Goal: Transaction & Acquisition: Obtain resource

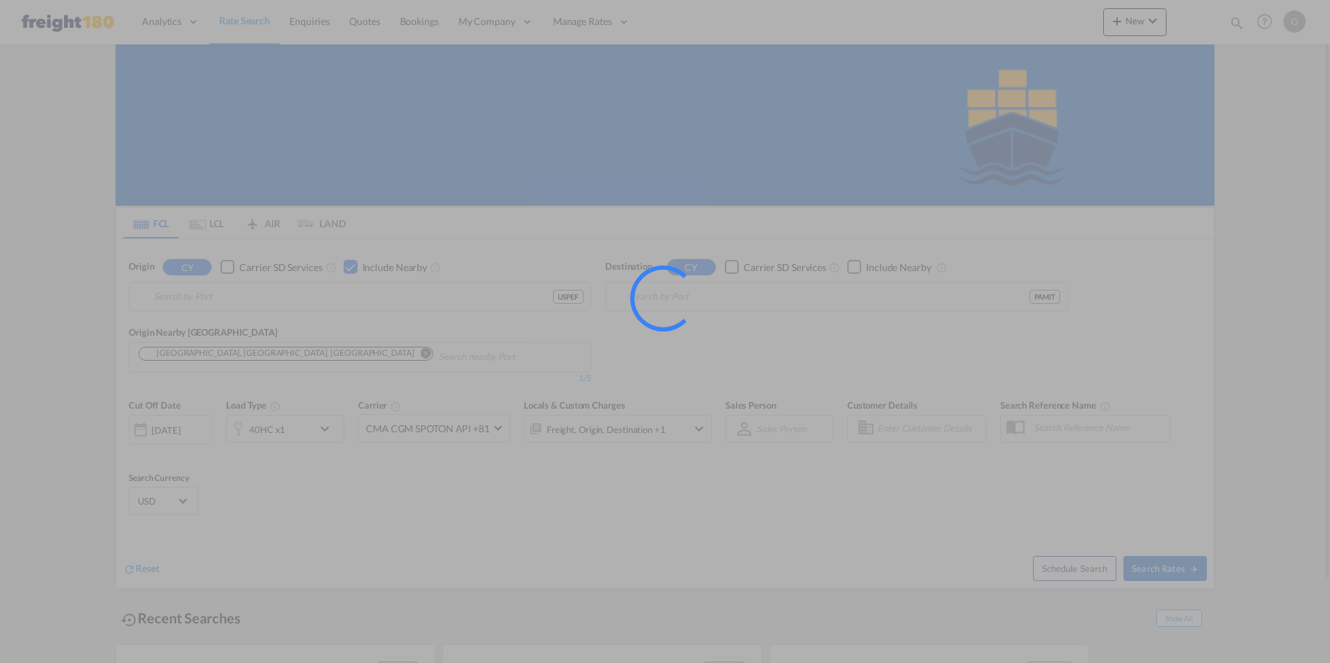
type input "[GEOGRAPHIC_DATA], [GEOGRAPHIC_DATA], USPEF"
type input "Manzanillo, PAMIT"
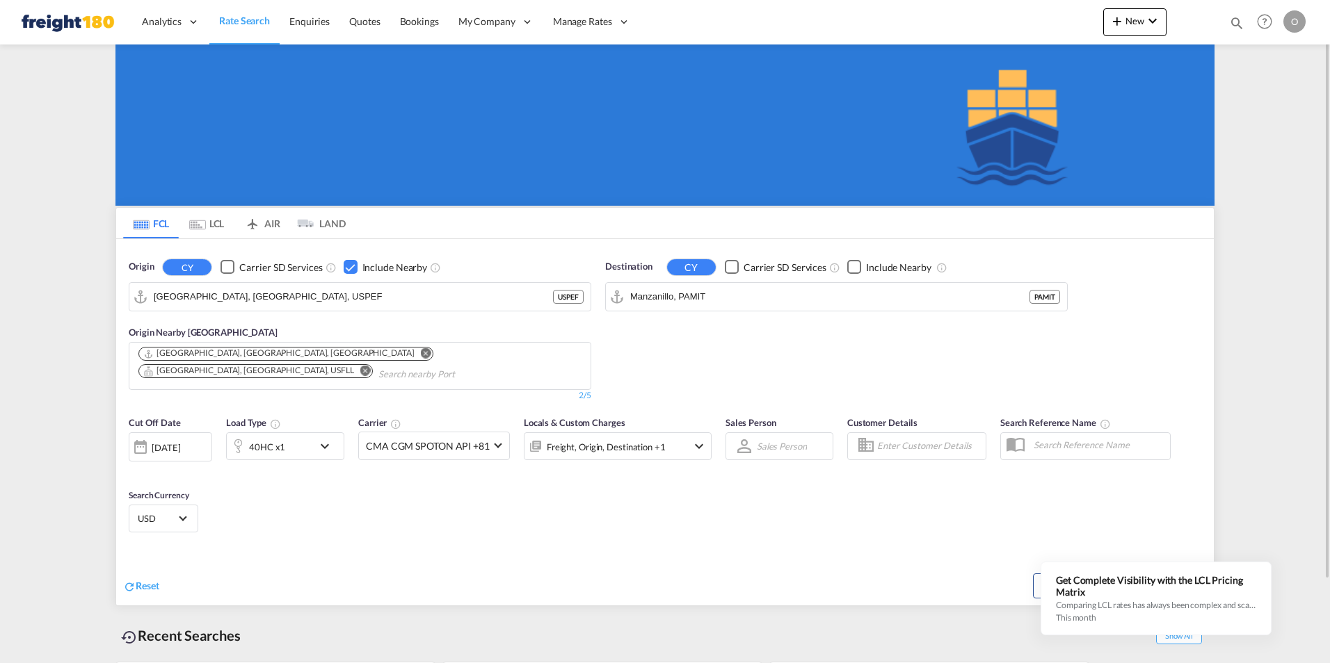
click at [547, 487] on div "Cut Off Date [DATE] [DATE] Load Type 40HC x1 Carrier CMA CGM SPOTON API +81 Onl…" at bounding box center [664, 477] width 1097 height 136
click at [266, 296] on input "[GEOGRAPHIC_DATA], [GEOGRAPHIC_DATA], USPEF" at bounding box center [369, 296] width 430 height 21
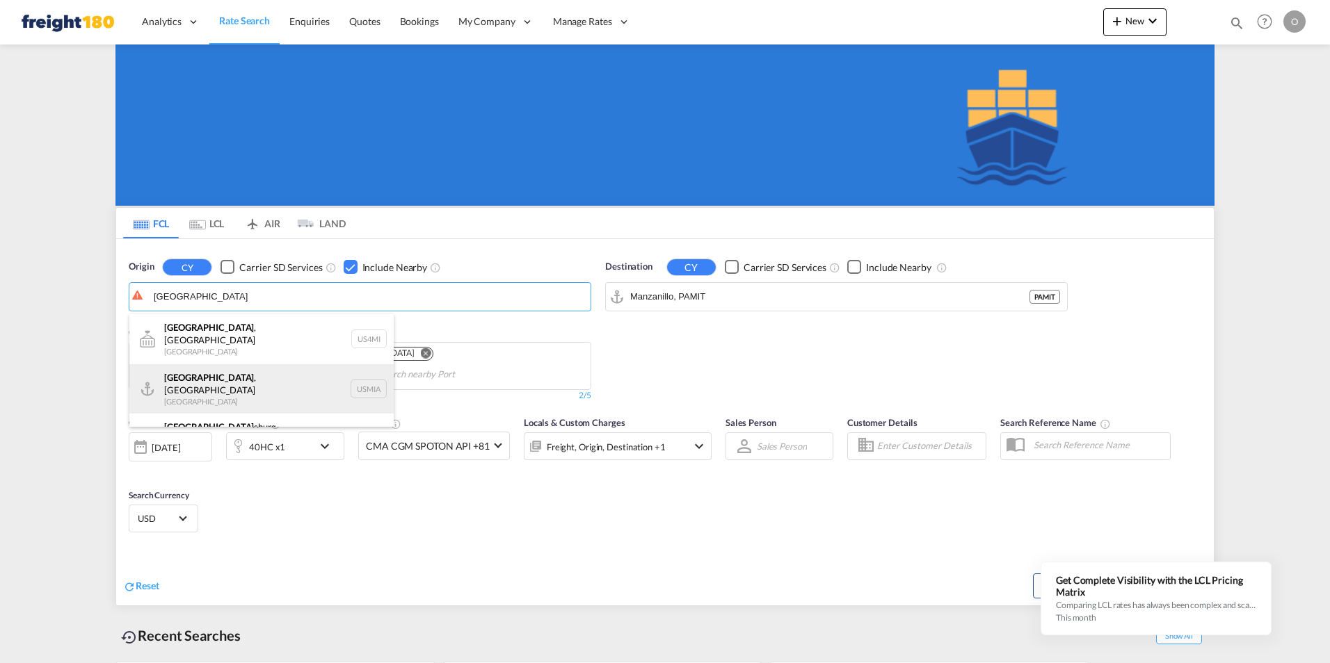
click at [211, 375] on div "[GEOGRAPHIC_DATA] , [GEOGRAPHIC_DATA] [GEOGRAPHIC_DATA] USMIA" at bounding box center [261, 389] width 264 height 50
type input "[GEOGRAPHIC_DATA], [GEOGRAPHIC_DATA], [GEOGRAPHIC_DATA]"
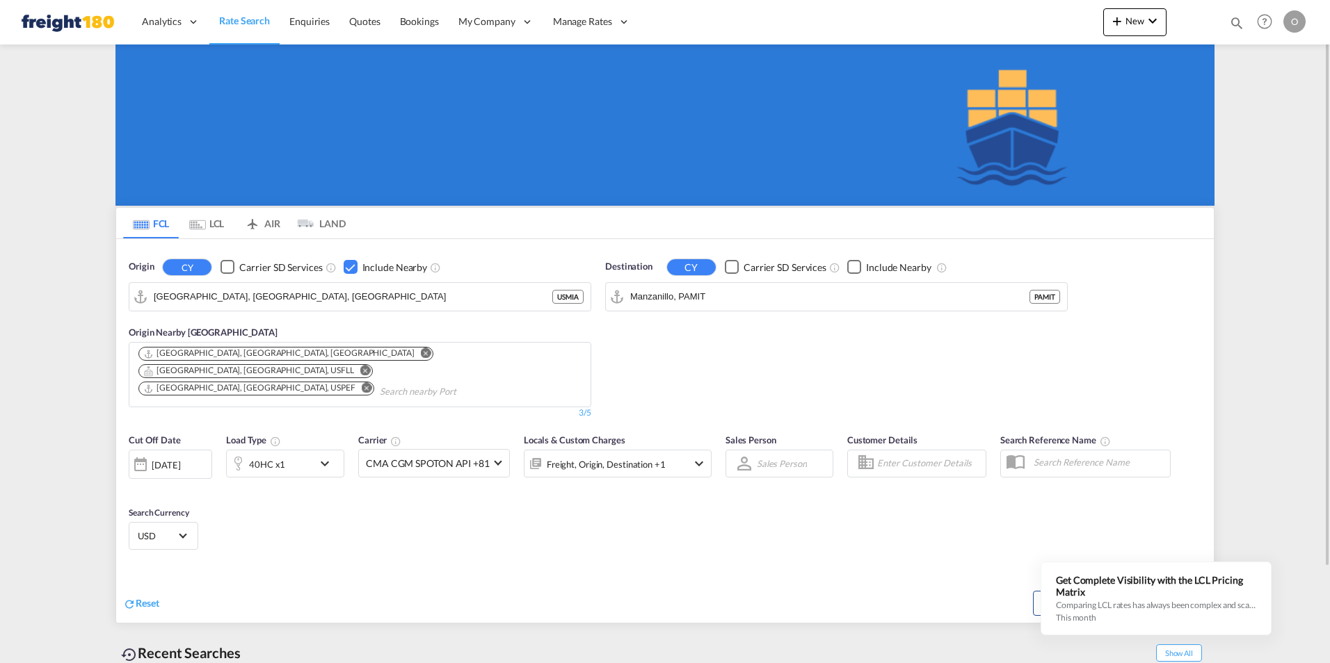
click at [421, 353] on md-icon "Remove" at bounding box center [426, 353] width 10 height 10
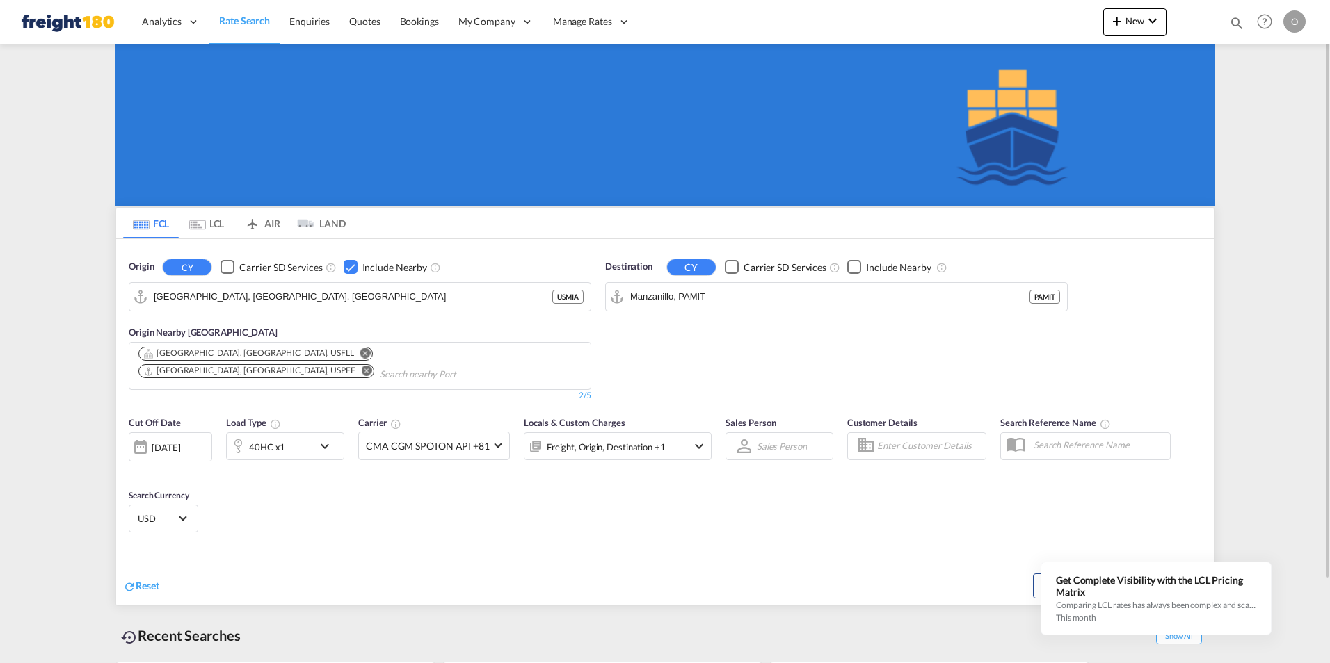
click at [360, 350] on md-icon "Remove" at bounding box center [365, 353] width 10 height 10
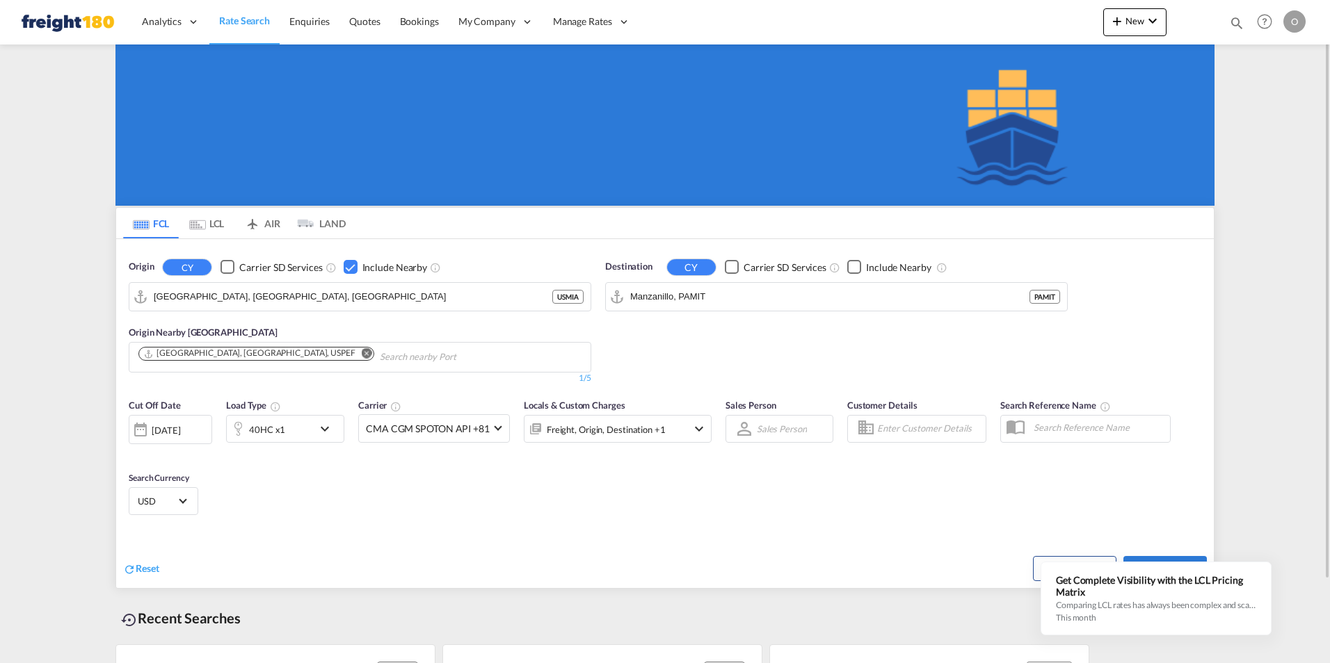
click at [326, 427] on md-icon "icon-chevron-down" at bounding box center [328, 429] width 24 height 17
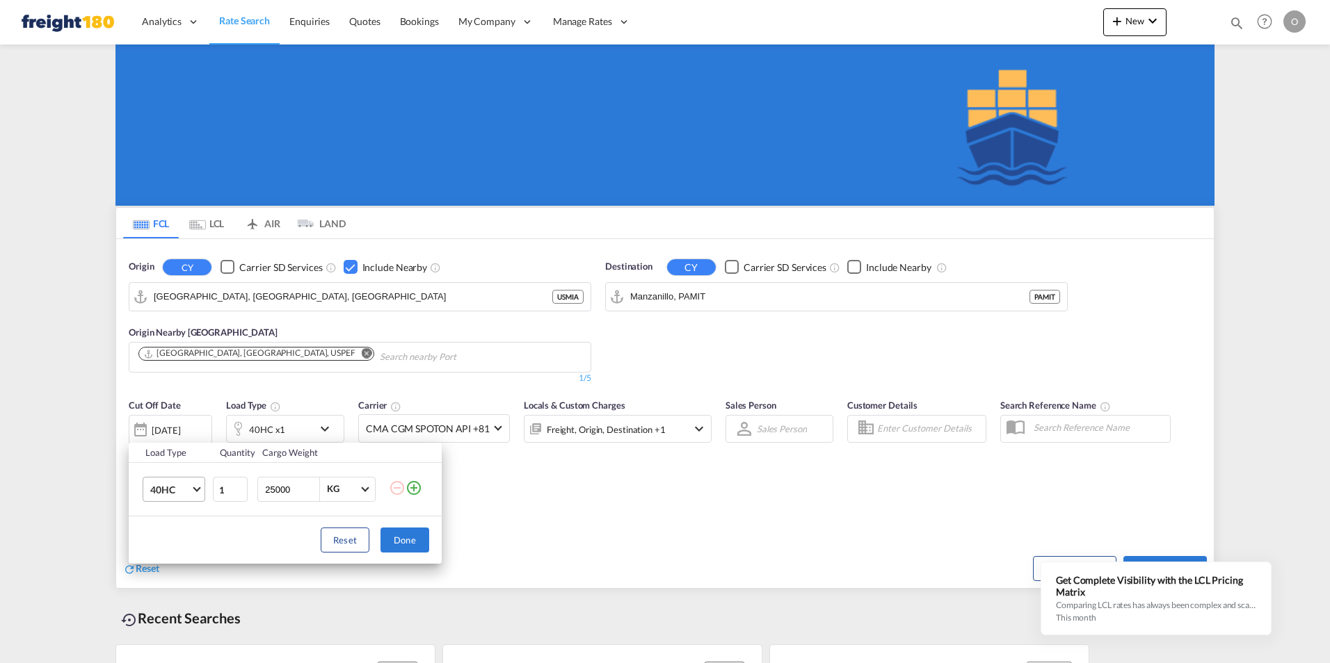
click at [195, 487] on span "Choose: \a40HC" at bounding box center [197, 488] width 8 height 8
click at [179, 419] on md-option "20GP" at bounding box center [186, 423] width 95 height 33
drag, startPoint x: 293, startPoint y: 490, endPoint x: 252, endPoint y: 489, distance: 40.3
click at [255, 490] on td "25000 KG KG" at bounding box center [321, 490] width 135 height 54
type input "20000"
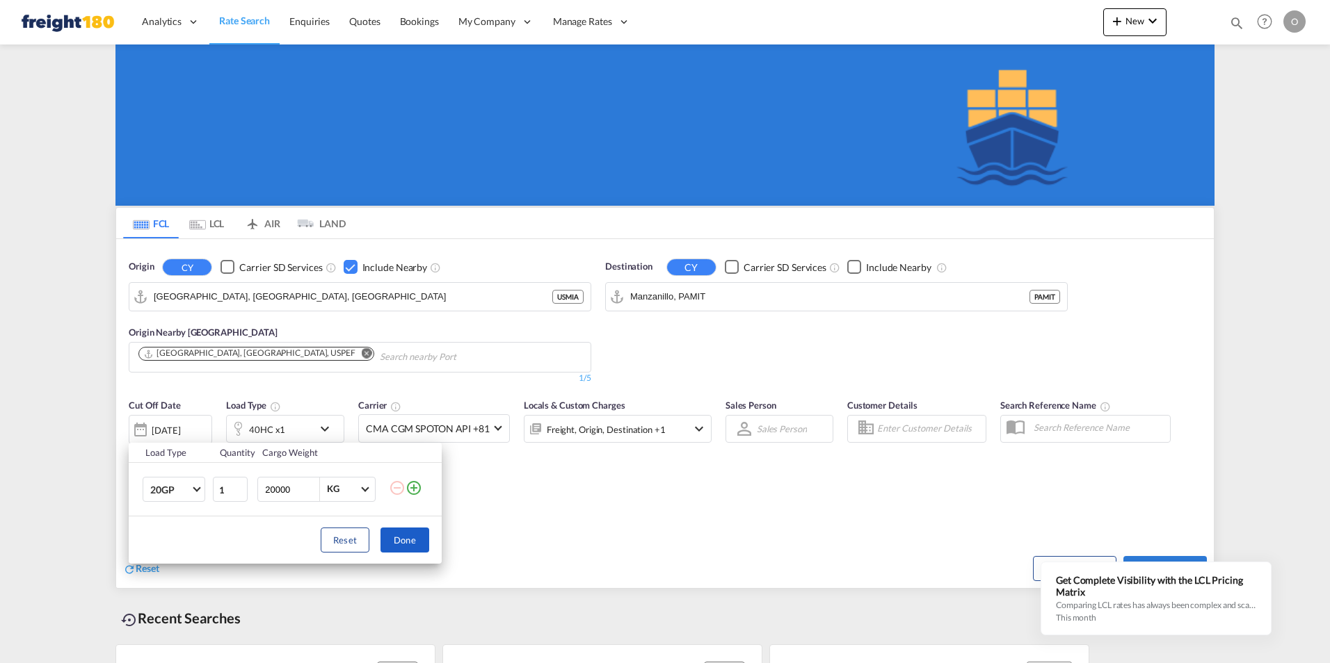
click at [408, 539] on button "Done" at bounding box center [404, 540] width 49 height 25
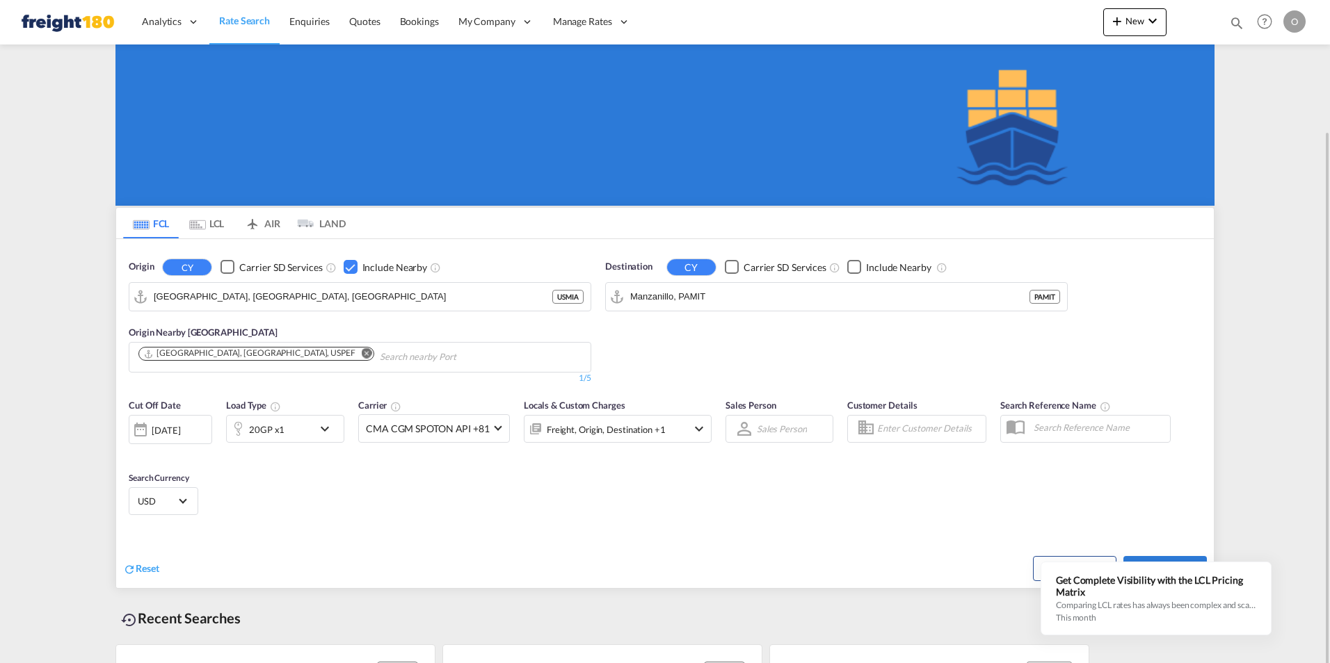
scroll to position [95, 0]
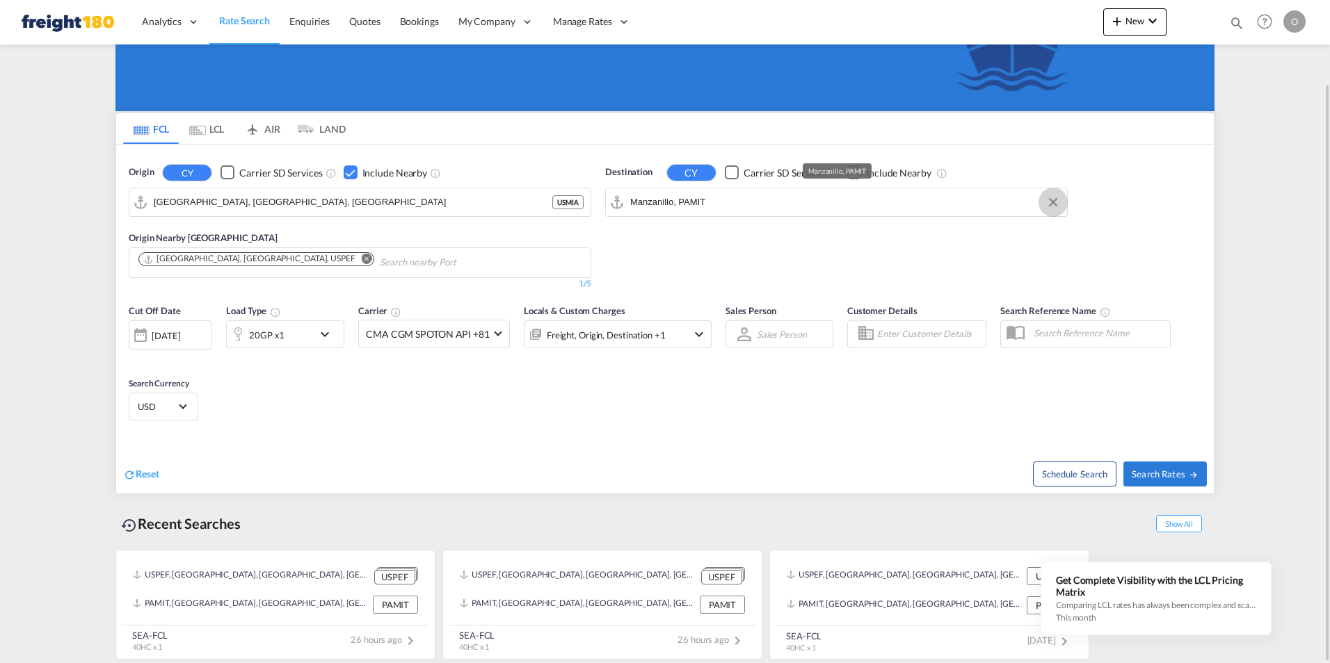
click at [1051, 197] on button "Clear Input" at bounding box center [1052, 202] width 21 height 21
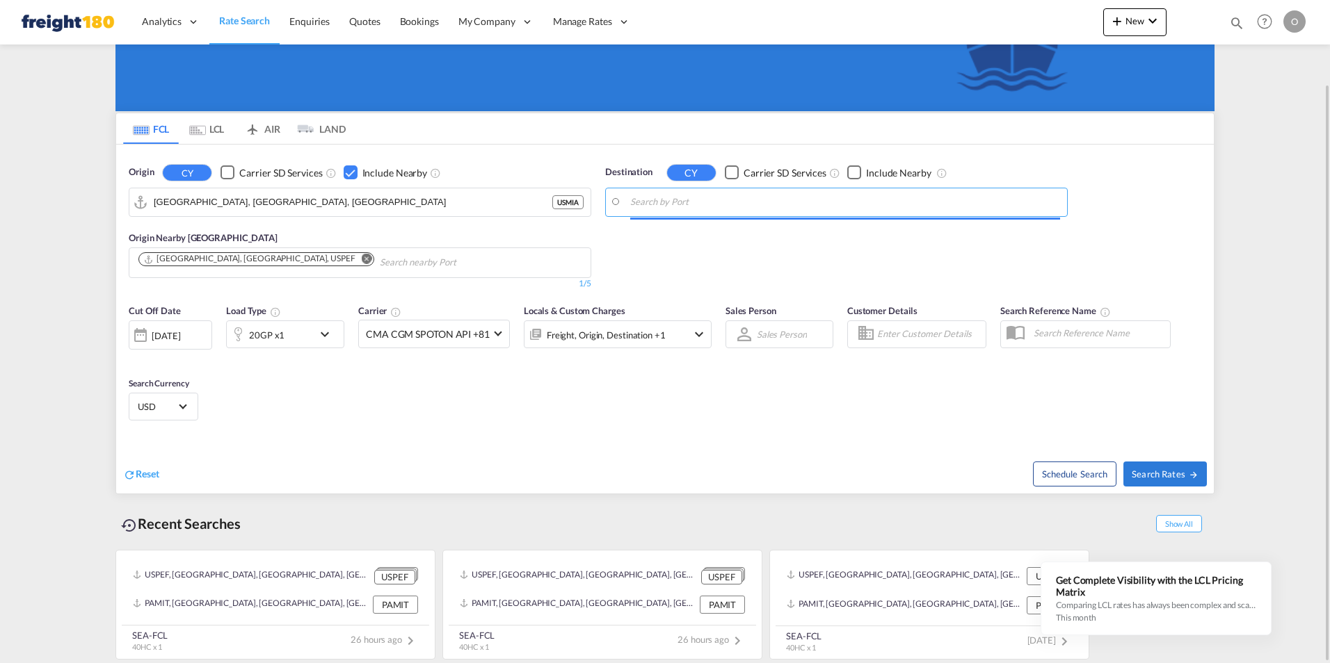
click at [638, 198] on input "Search by Port" at bounding box center [845, 202] width 430 height 21
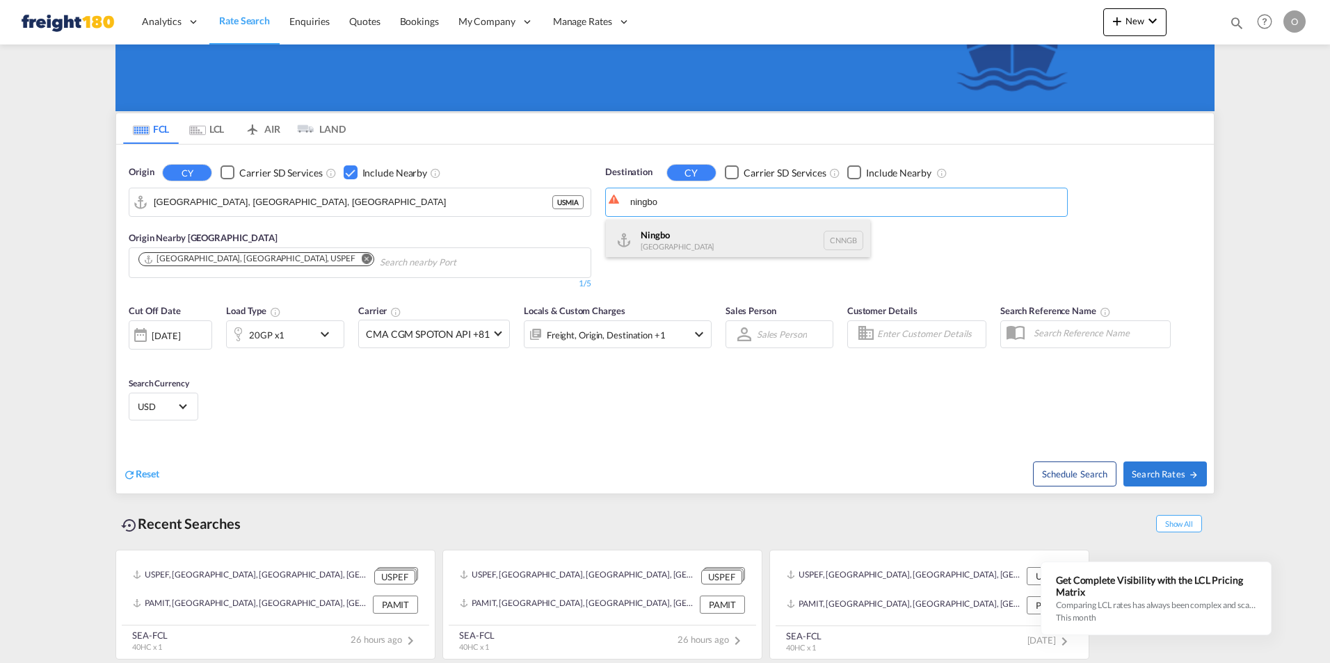
click at [663, 236] on div "Ningbo [GEOGRAPHIC_DATA] CNNGB" at bounding box center [738, 241] width 264 height 42
type input "Ningbo, CNNGB"
click at [180, 339] on div "[DATE]" at bounding box center [166, 336] width 29 height 13
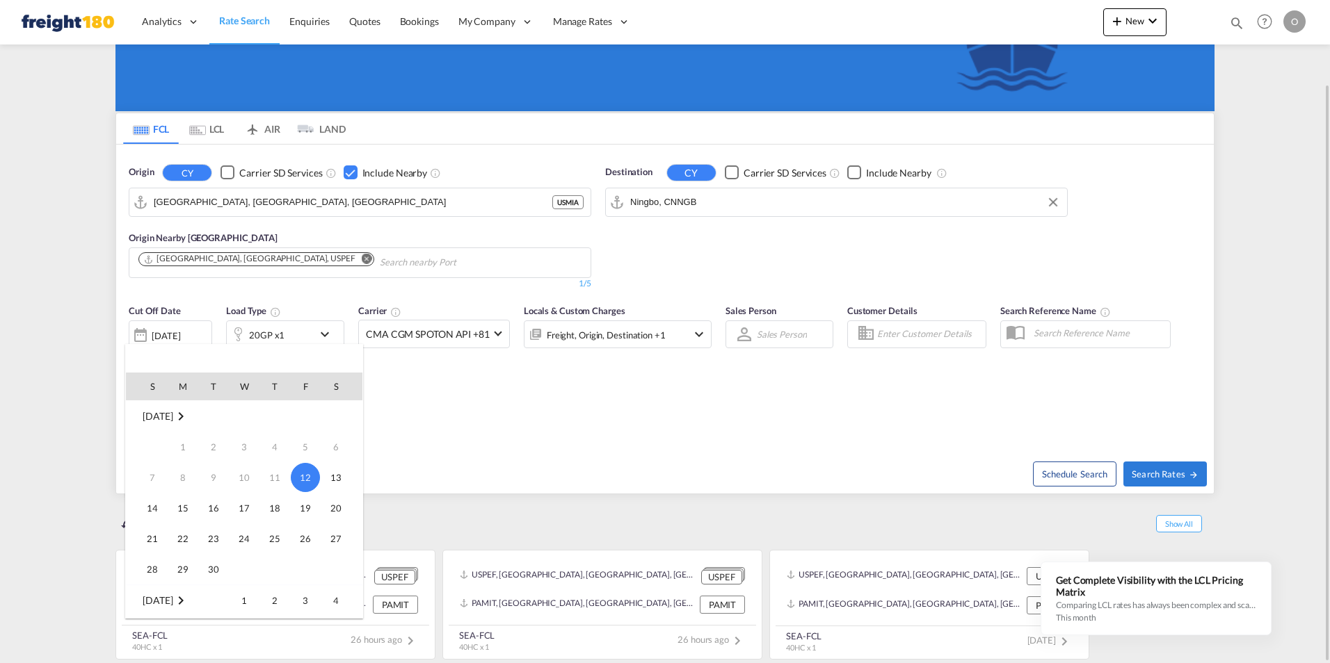
click at [309, 510] on span "19" at bounding box center [305, 508] width 28 height 28
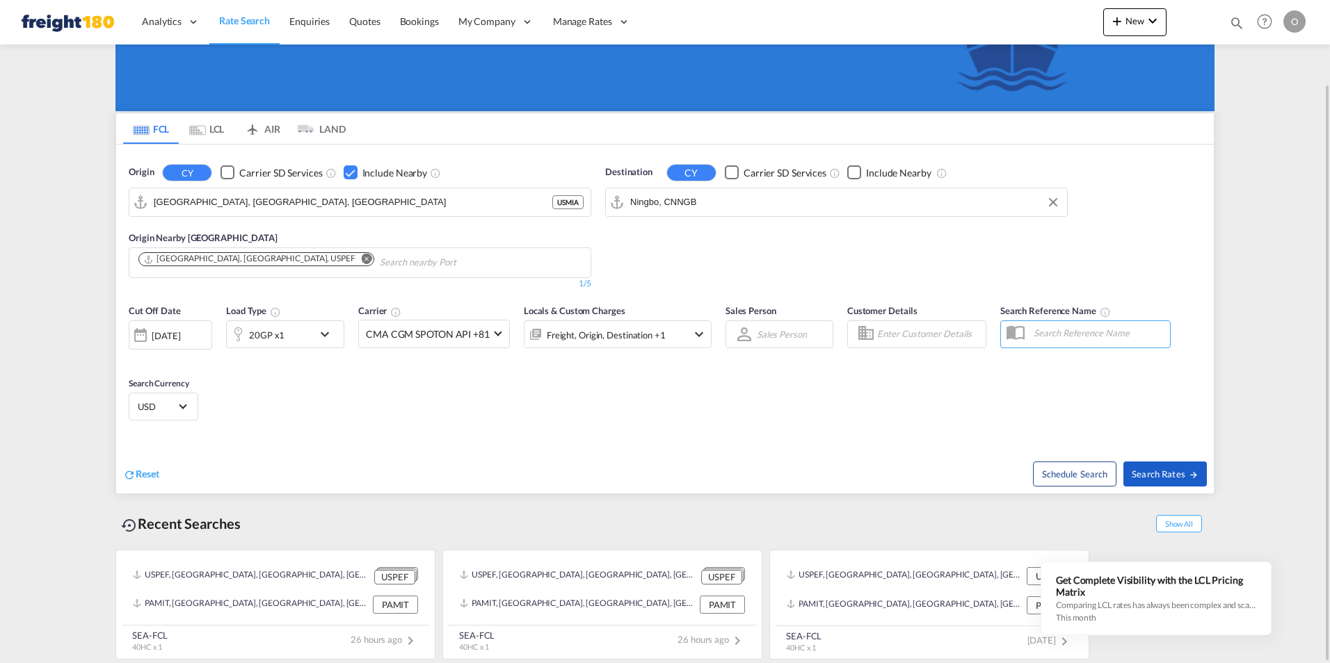
click at [1157, 472] on span "Search Rates" at bounding box center [1164, 474] width 67 height 11
type input "USMIA to CNNGB / [DATE]"
